Goal: Task Accomplishment & Management: Complete application form

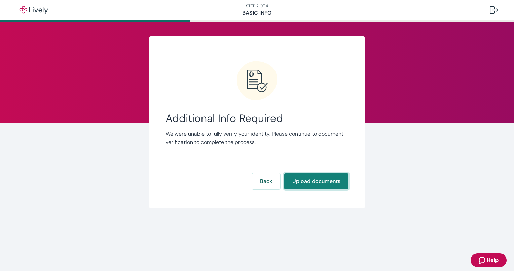
click at [322, 180] on button "Upload documents" at bounding box center [316, 181] width 64 height 16
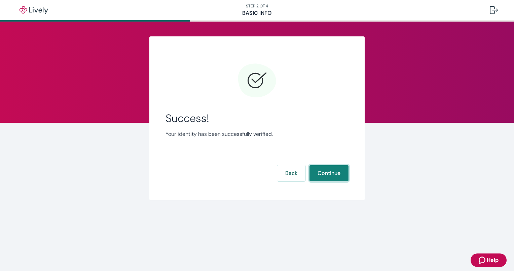
click at [330, 171] on button "Continue" at bounding box center [329, 173] width 39 height 16
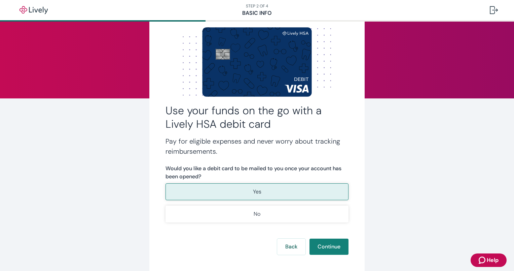
scroll to position [20, 0]
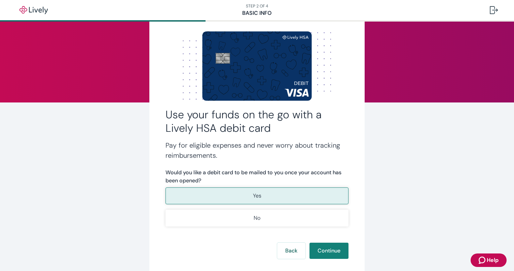
click at [271, 193] on button "Yes" at bounding box center [257, 195] width 183 height 17
click at [330, 250] on button "Continue" at bounding box center [329, 250] width 39 height 16
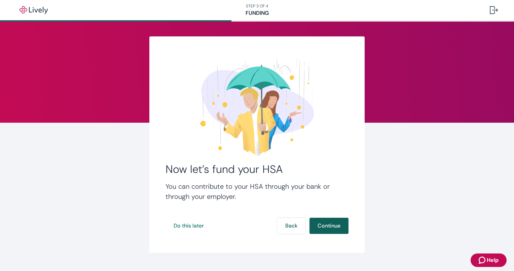
click at [320, 227] on button "Continue" at bounding box center [329, 225] width 39 height 16
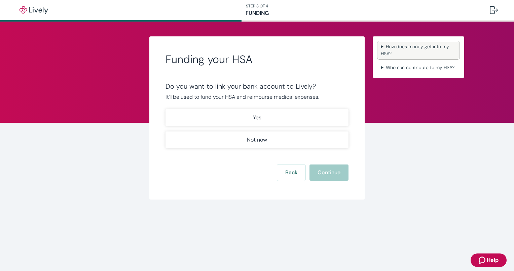
click at [413, 52] on summary "How does money get into my HSA?" at bounding box center [418, 50] width 81 height 17
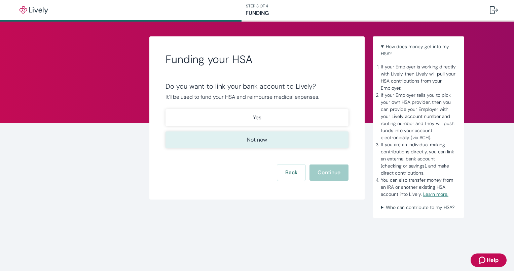
click at [263, 138] on p "Not now" at bounding box center [257, 140] width 20 height 8
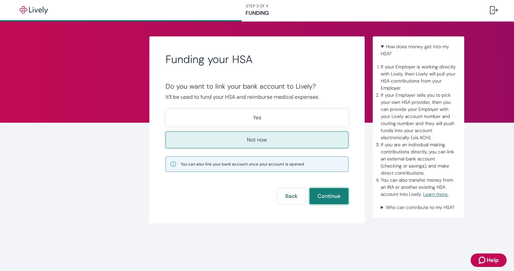
click at [325, 195] on button "Continue" at bounding box center [329, 196] width 39 height 16
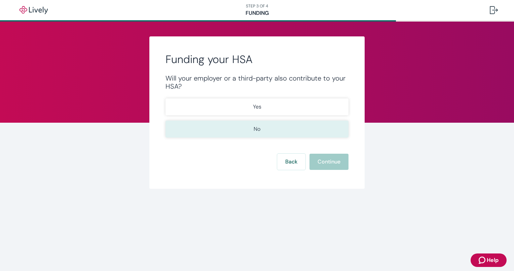
click at [265, 132] on button "No" at bounding box center [257, 129] width 183 height 17
click at [323, 157] on button "Continue" at bounding box center [329, 162] width 39 height 16
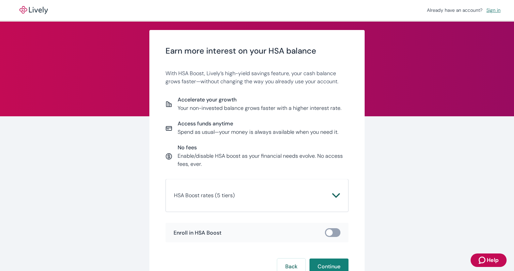
scroll to position [24, 0]
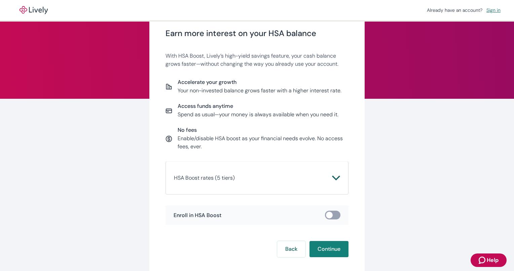
click at [275, 170] on button "HSA Boost rates (5 tiers)" at bounding box center [257, 178] width 166 height 16
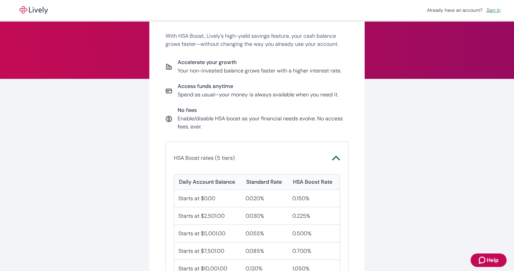
scroll to position [43, 0]
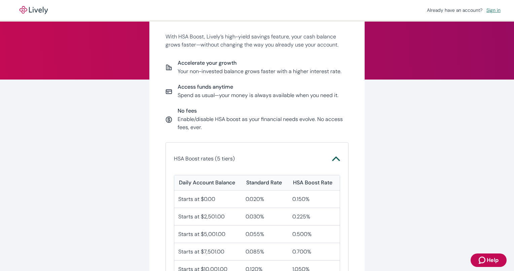
click at [334, 159] on icon "Chevron icon" at bounding box center [336, 159] width 8 height 8
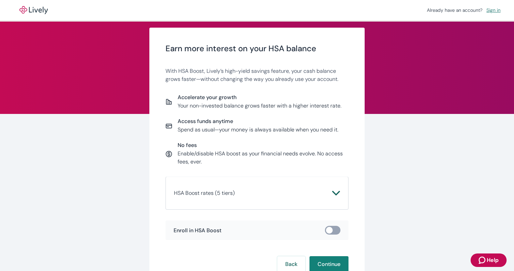
scroll to position [8, 0]
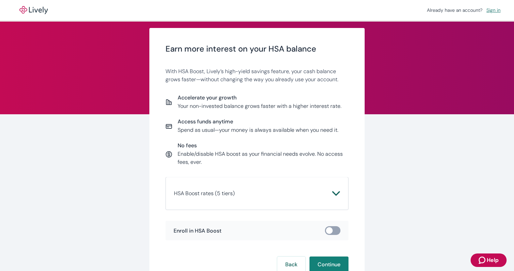
click at [334, 194] on icon "Chevron icon" at bounding box center [336, 193] width 8 height 5
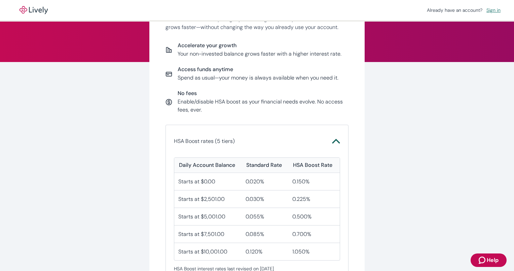
scroll to position [61, 0]
click at [380, 162] on div "Earn more interest on your HSA balance With HSA Boost, Lively’s high-yield savi…" at bounding box center [257, 167] width 323 height 385
click at [417, 161] on div "Earn more interest on your HSA balance With HSA Boost, Lively’s high-yield savi…" at bounding box center [257, 177] width 514 height 433
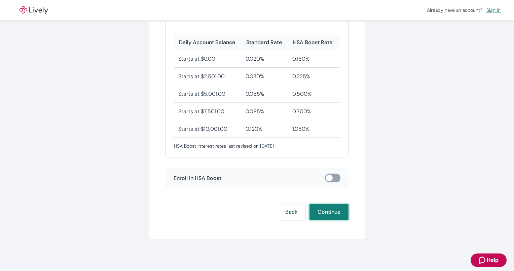
click at [336, 211] on button "Continue" at bounding box center [329, 212] width 39 height 16
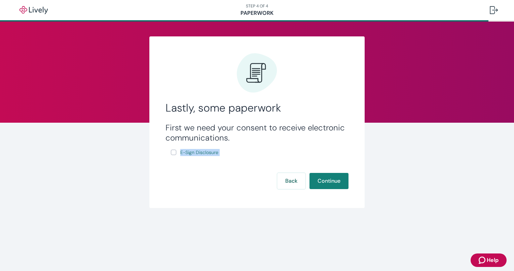
drag, startPoint x: 175, startPoint y: 158, endPoint x: 174, endPoint y: 155, distance: 3.4
click at [174, 155] on form "First we need your consent to receive electronic communications. E-Sign Disclos…" at bounding box center [257, 156] width 183 height 66
click at [174, 151] on input "E-Sign Disclosure" at bounding box center [173, 151] width 5 height 5
checkbox input "true"
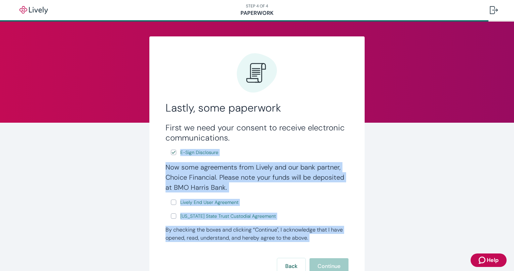
click at [296, 181] on h4 "Now some agreements from Lively and our bank partner, Choice Financial. Please …" at bounding box center [257, 177] width 183 height 30
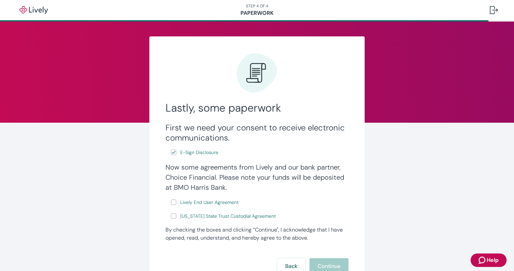
click at [171, 201] on input "Lively End User Agreement" at bounding box center [173, 201] width 5 height 5
checkbox input "true"
click at [171, 217] on input "[US_STATE] State Trust Custodial Agreement" at bounding box center [173, 215] width 5 height 5
checkbox input "true"
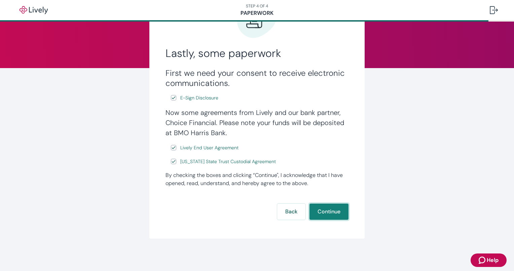
click at [335, 207] on button "Continue" at bounding box center [329, 211] width 39 height 16
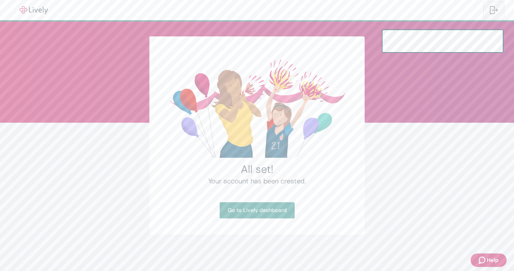
click at [490, 8] on div at bounding box center [494, 10] width 8 height 8
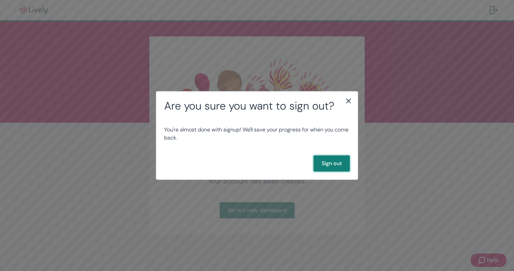
click at [335, 164] on button "Sign out" at bounding box center [332, 163] width 36 height 16
